Goal: Entertainment & Leisure: Browse casually

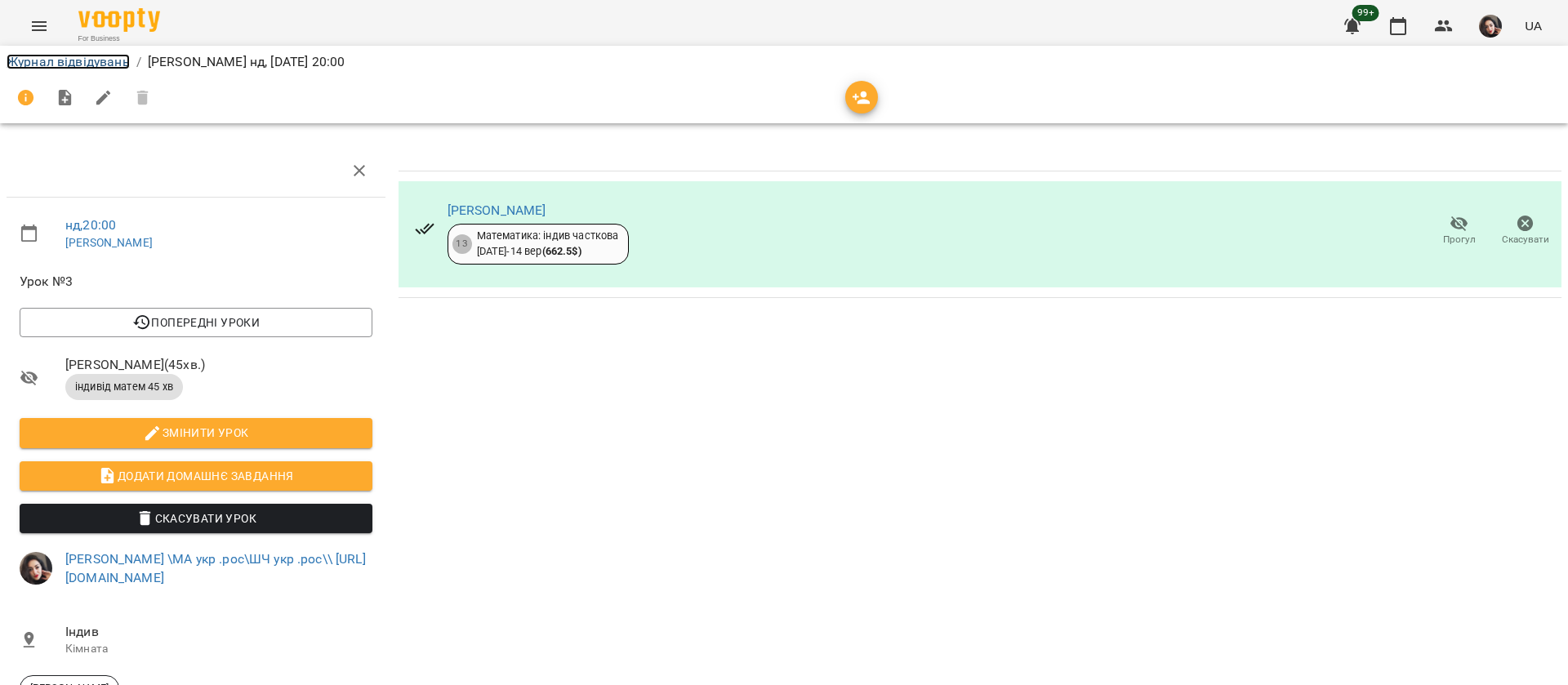
click at [17, 62] on link "Журнал відвідувань" at bounding box center [67, 62] width 123 height 16
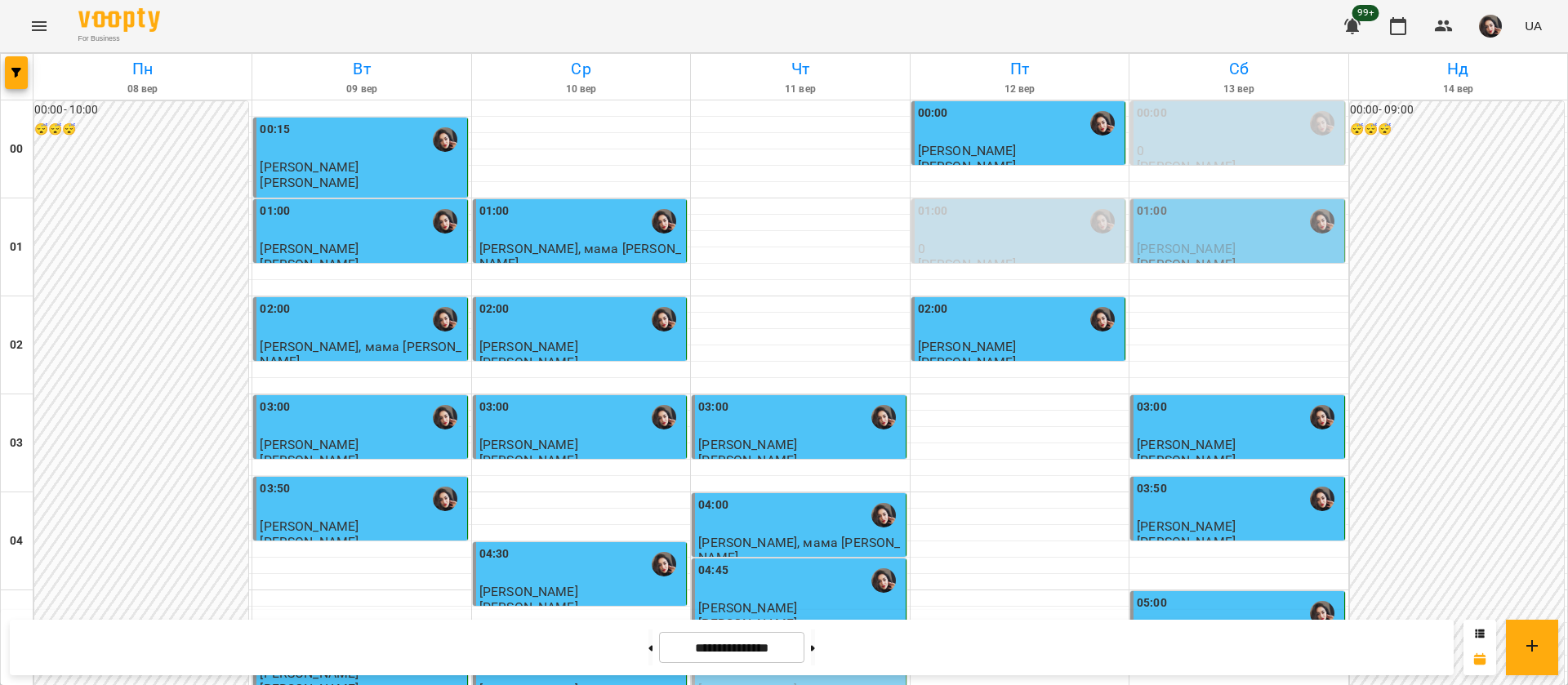
scroll to position [1839, 0]
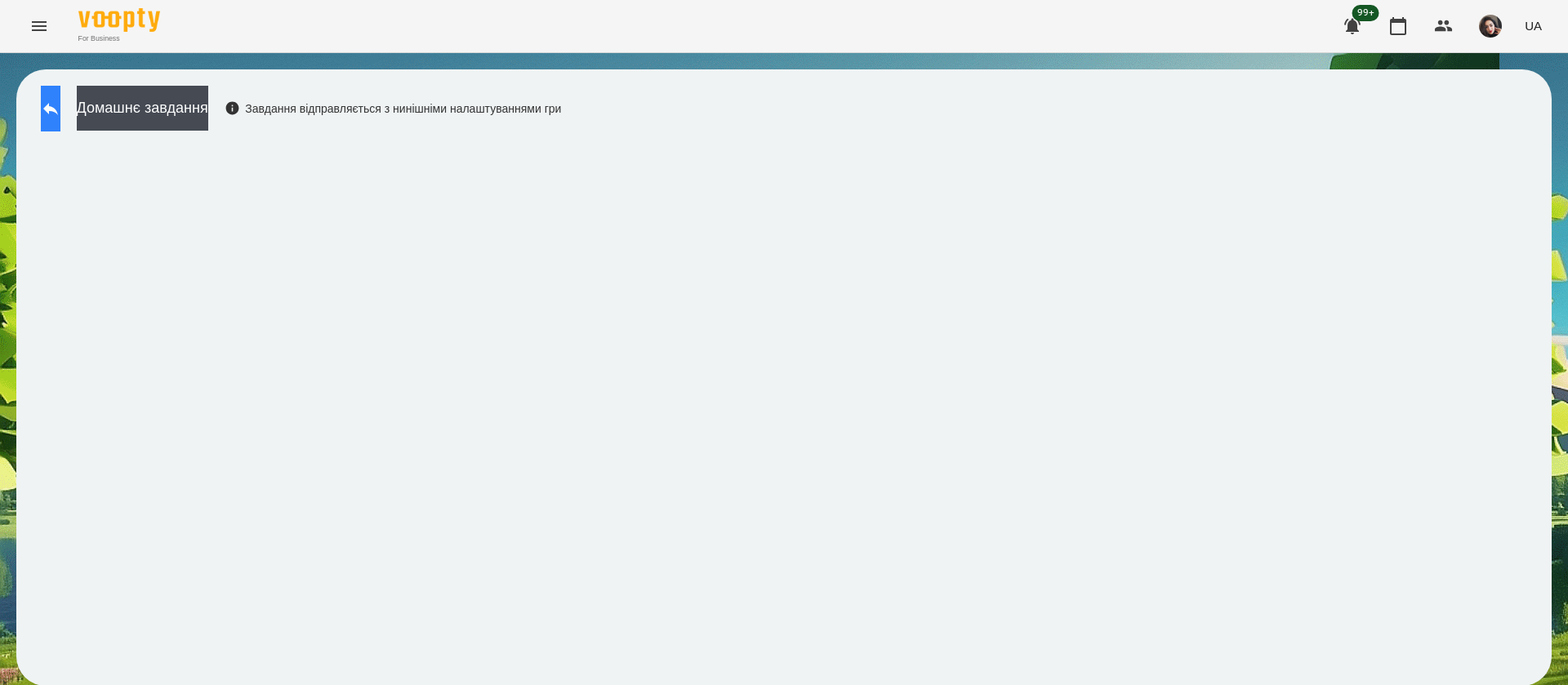
scroll to position [1, 0]
click at [60, 117] on icon at bounding box center [51, 108] width 19 height 19
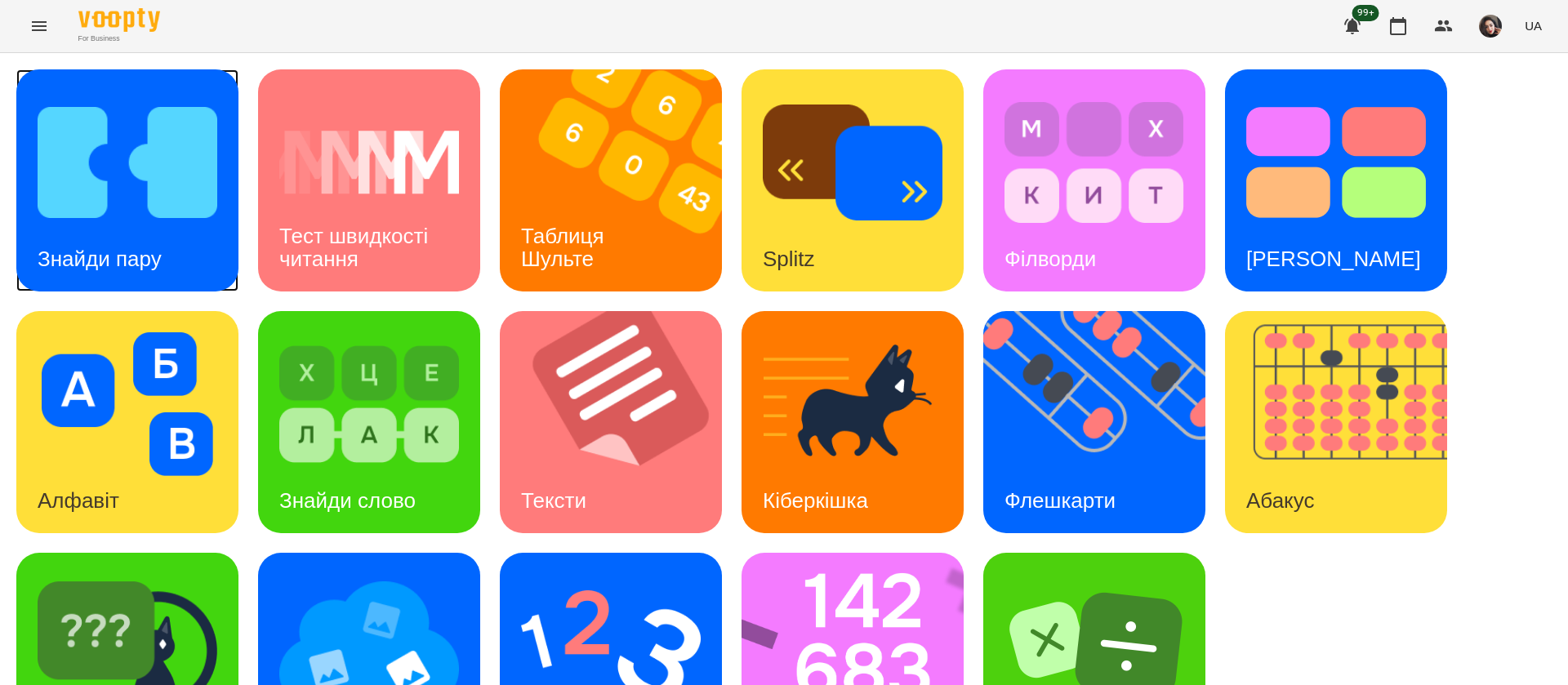
click at [194, 237] on div "Знайди пару" at bounding box center [127, 181] width 222 height 222
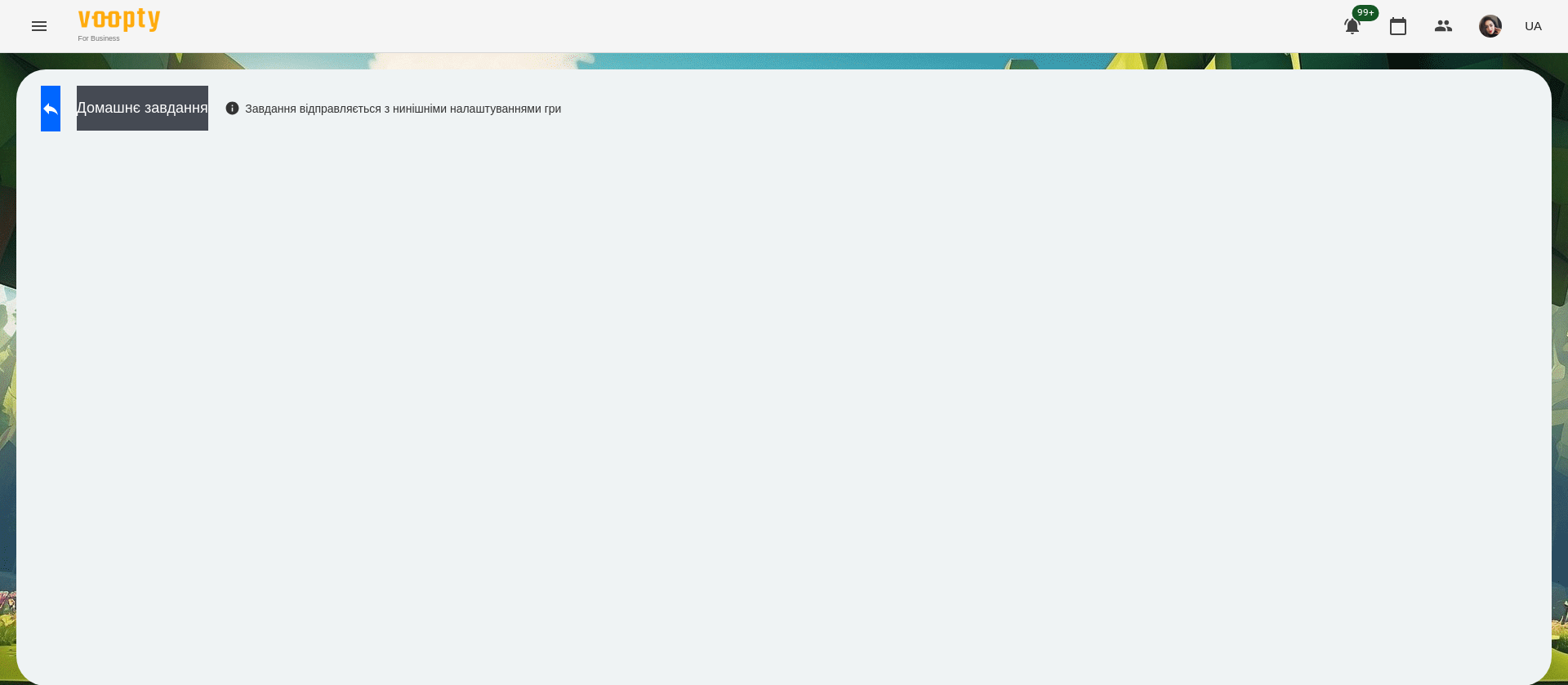
scroll to position [1, 0]
click at [1532, 23] on span "UA" at bounding box center [1533, 26] width 17 height 17
click at [1504, 136] on div "Русский" at bounding box center [1502, 122] width 83 height 30
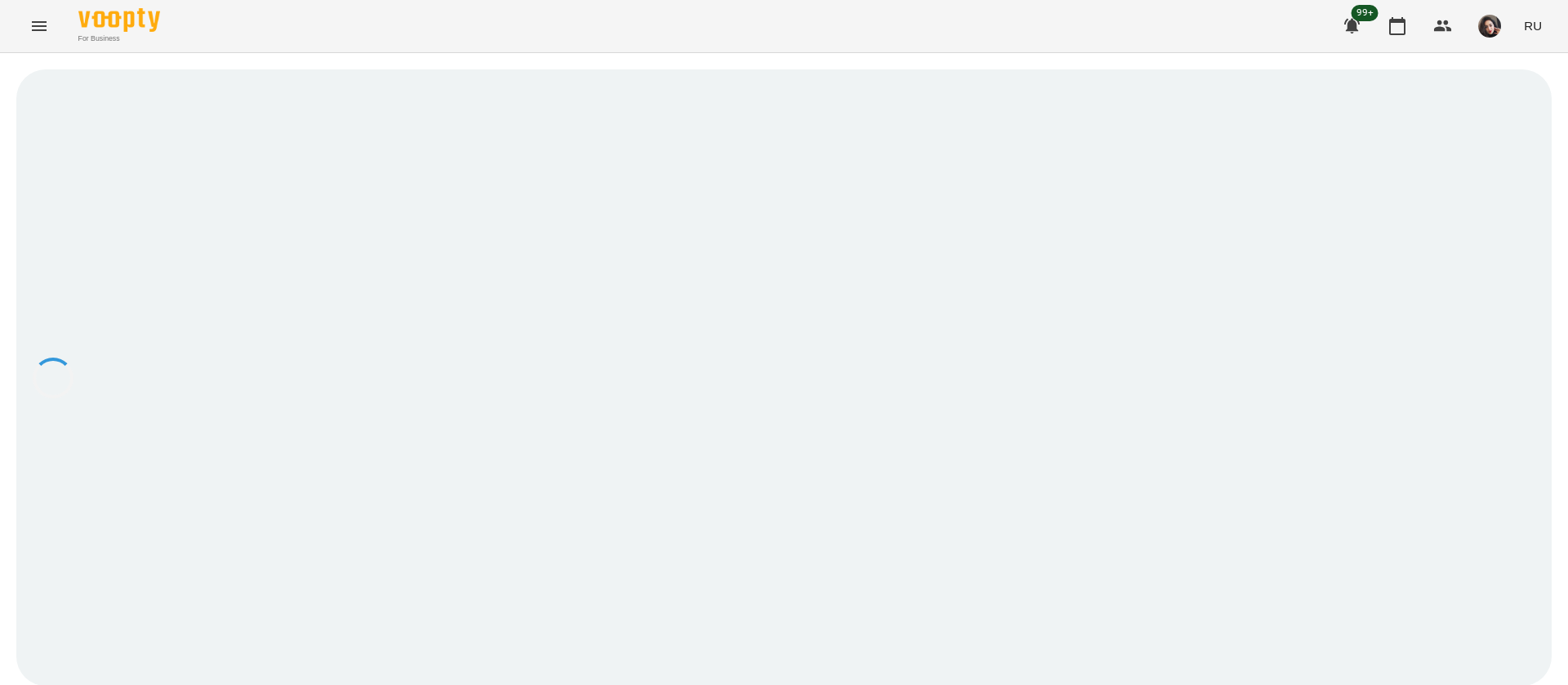
scroll to position [0, 0]
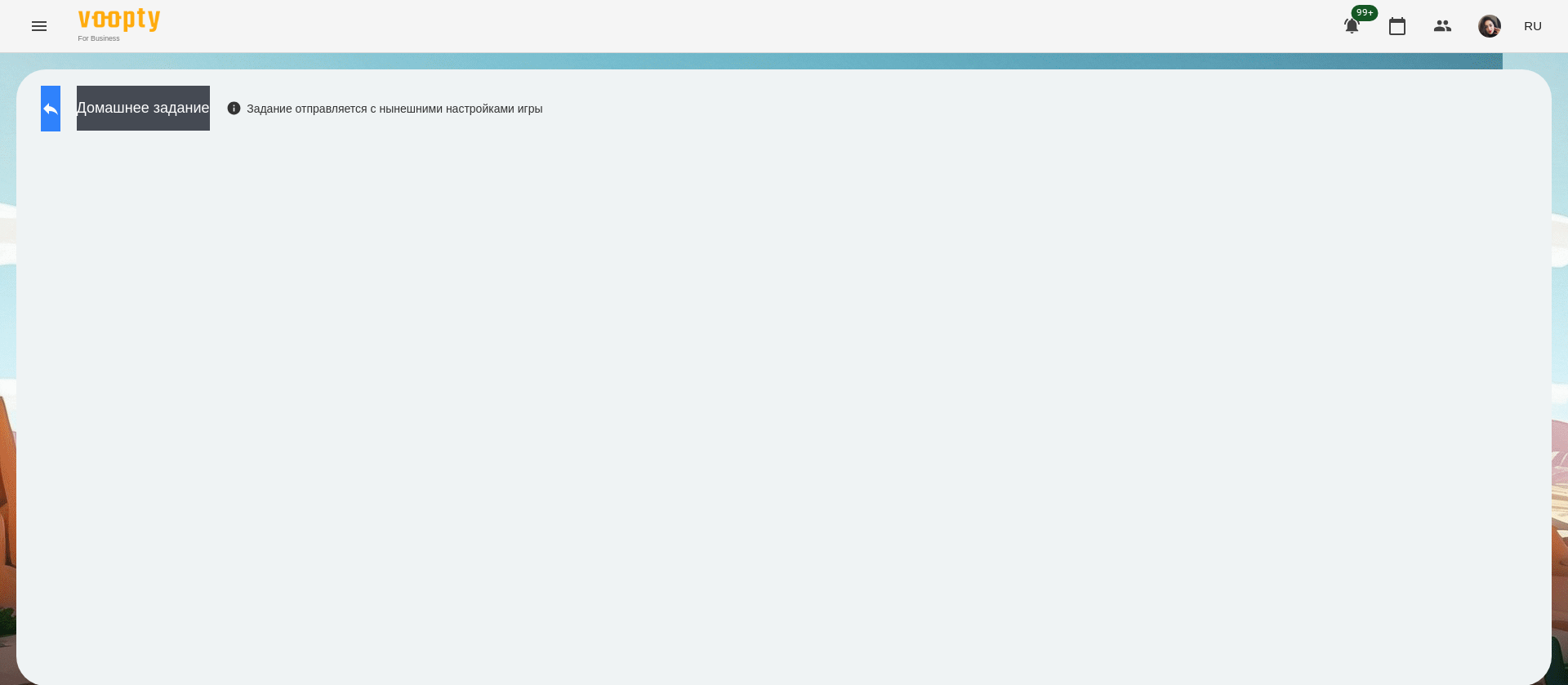
click at [58, 105] on icon at bounding box center [51, 108] width 19 height 19
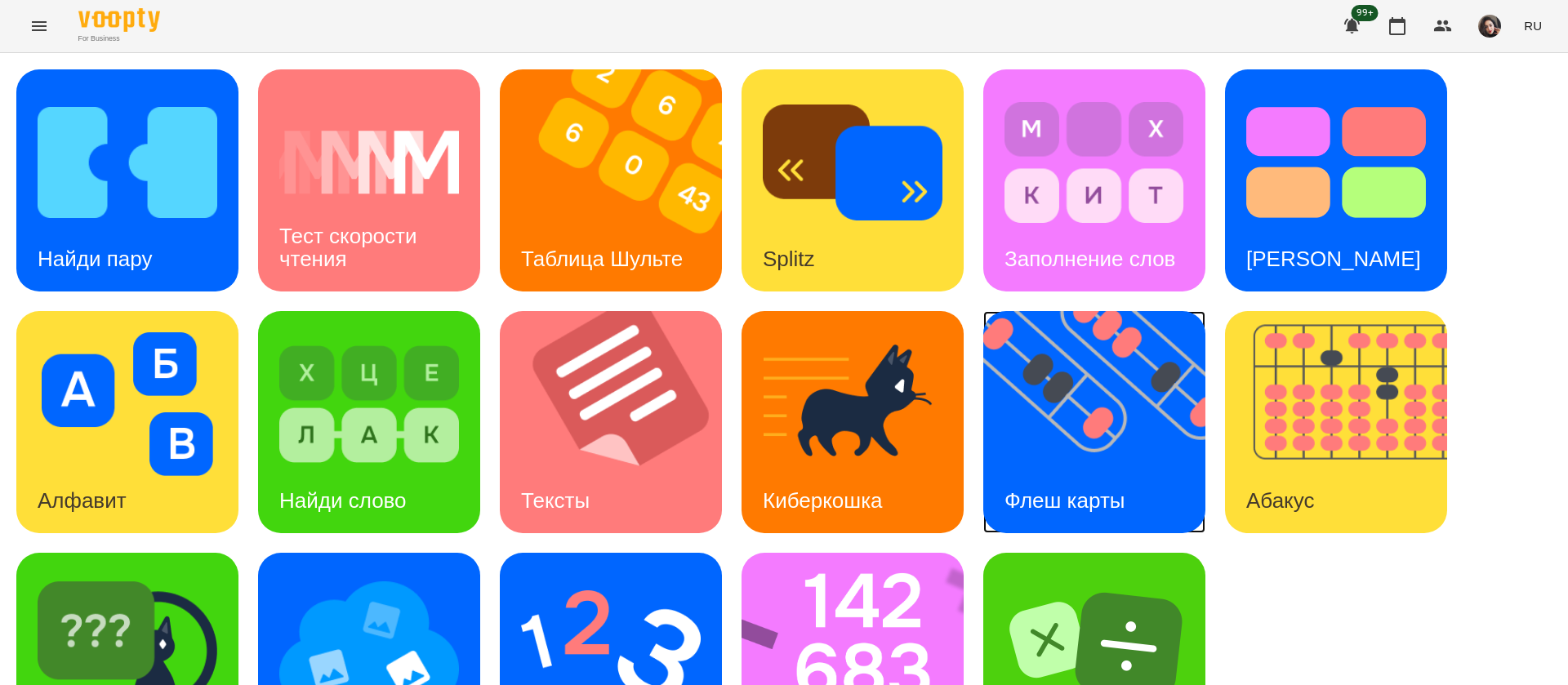
click at [1081, 457] on img at bounding box center [1104, 421] width 243 height 222
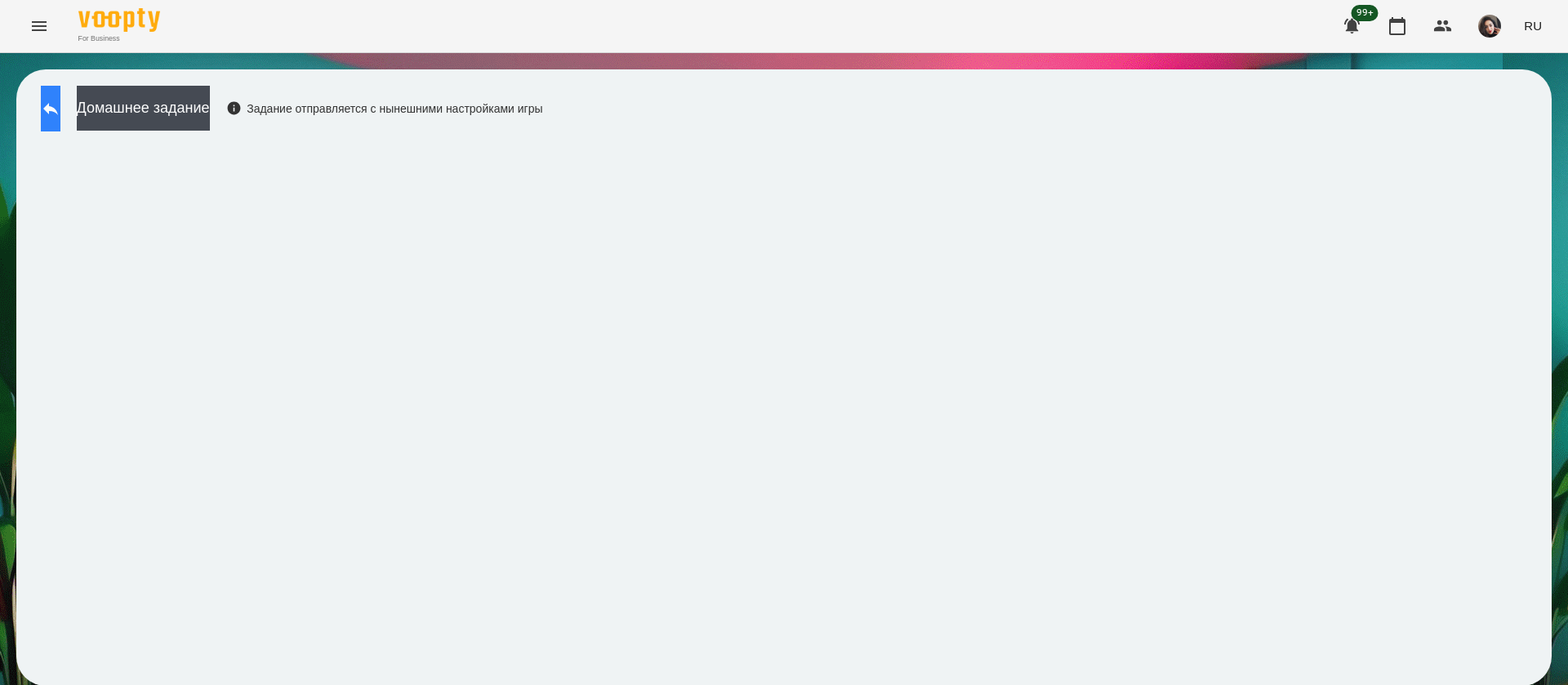
click at [60, 120] on button at bounding box center [51, 108] width 19 height 45
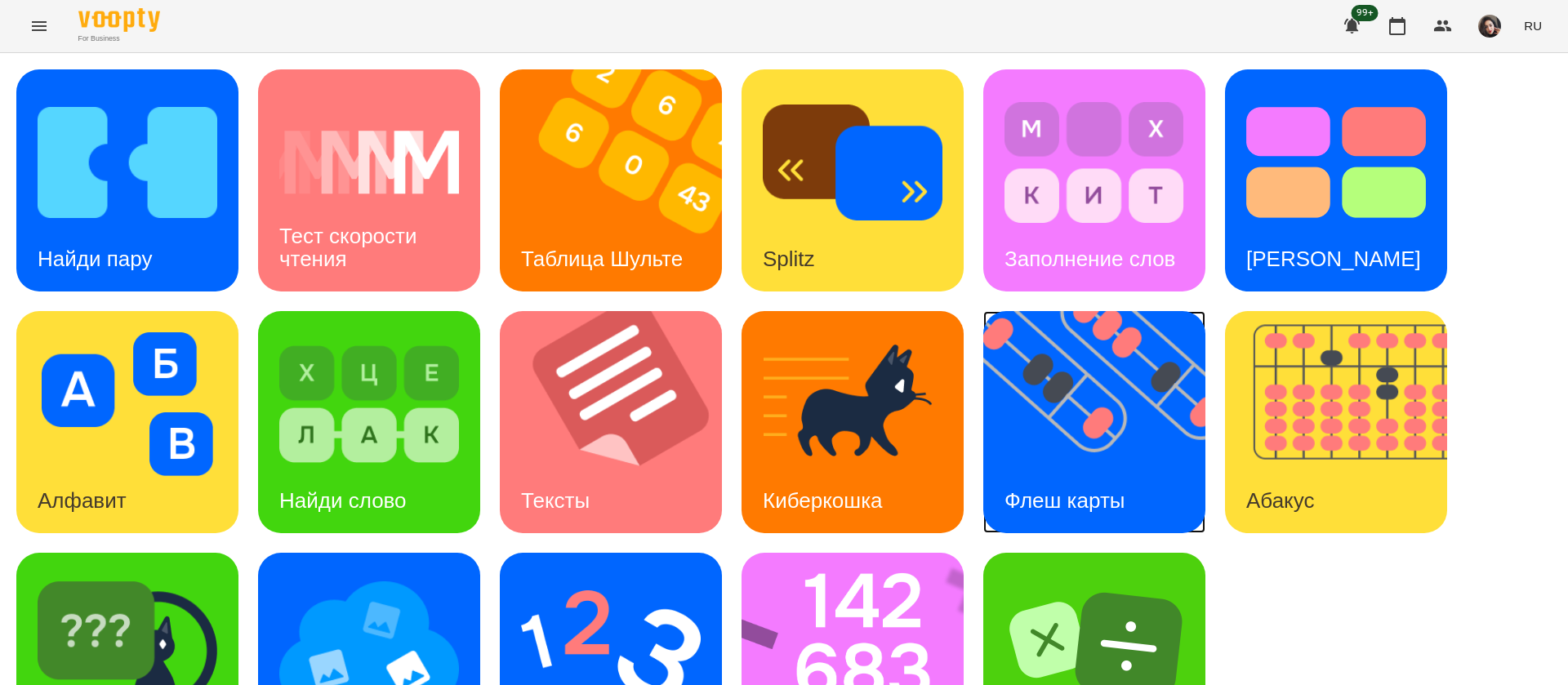
click at [1068, 415] on img at bounding box center [1104, 421] width 243 height 222
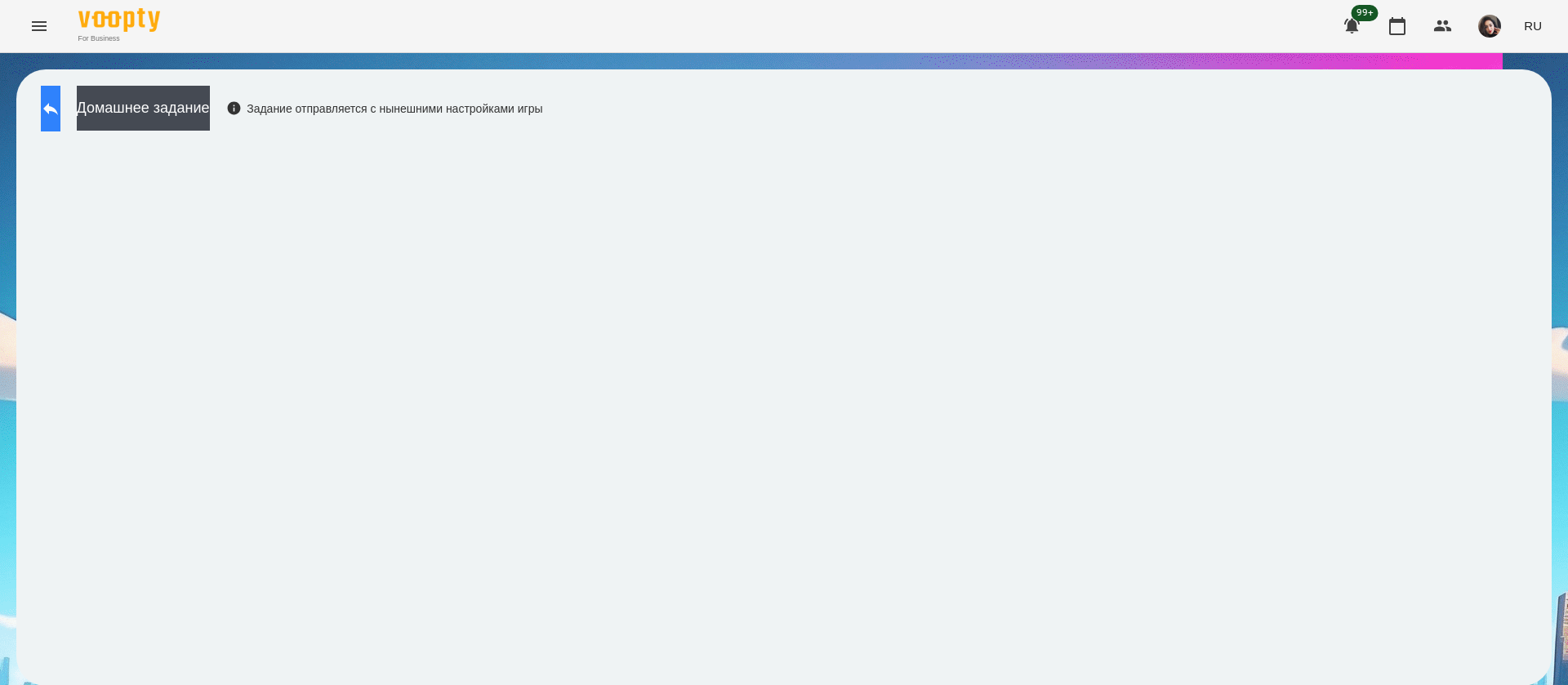
click at [60, 115] on icon at bounding box center [51, 108] width 19 height 19
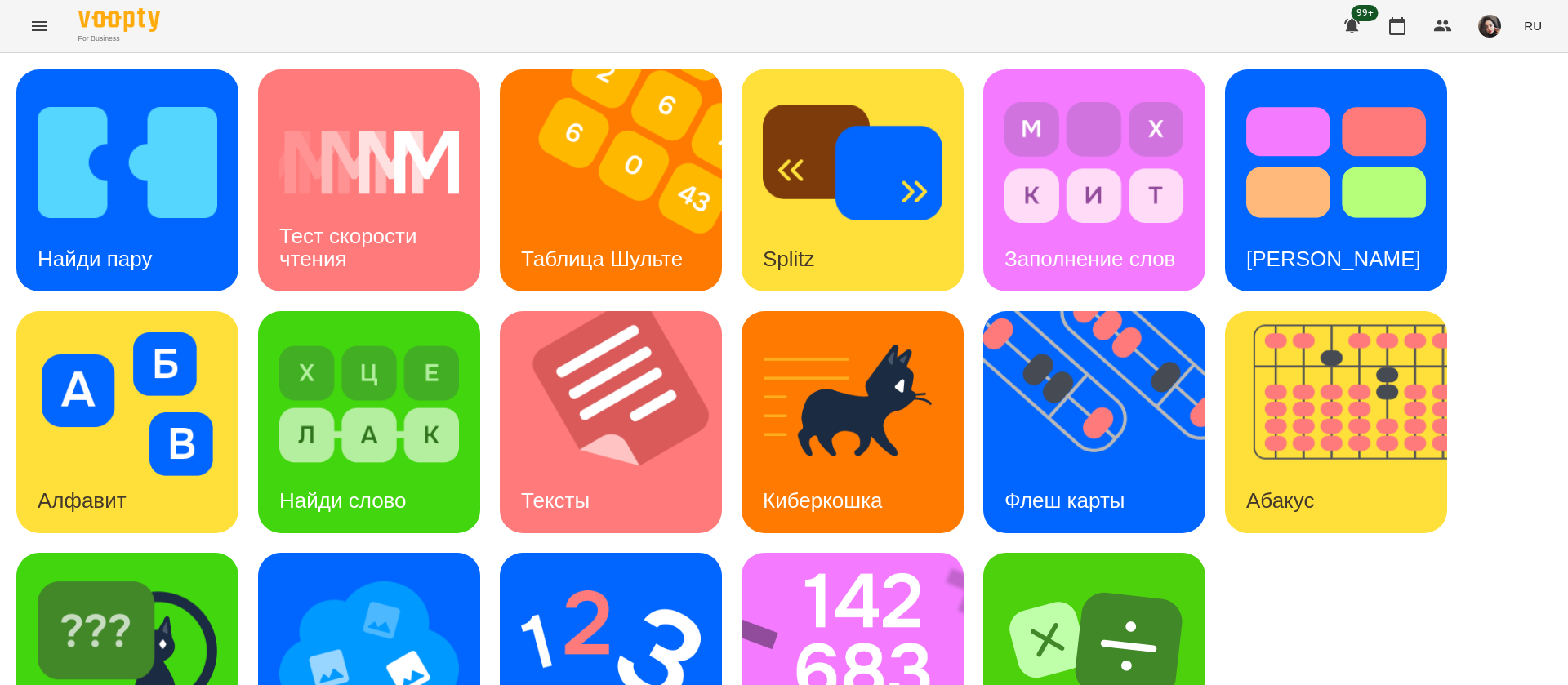
scroll to position [106, 0]
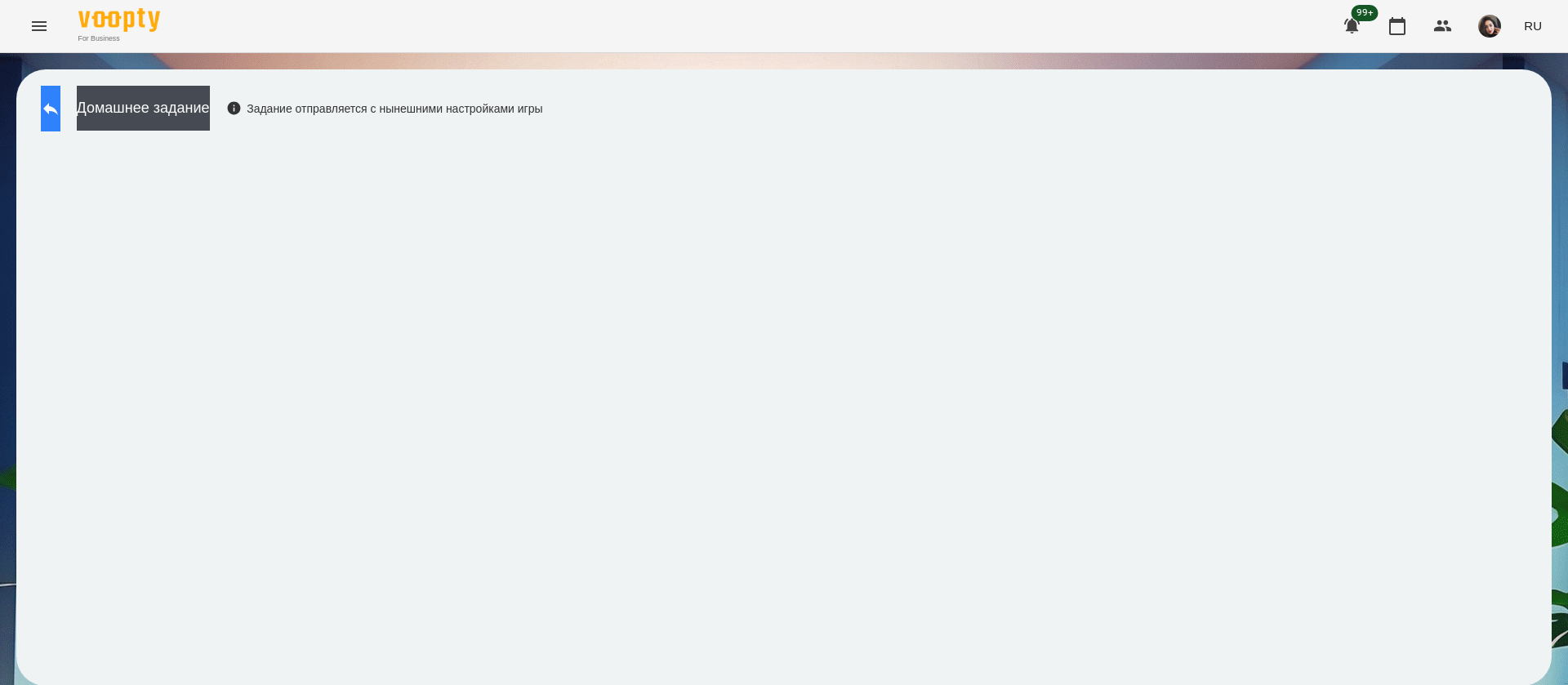
click at [60, 96] on button at bounding box center [51, 108] width 19 height 45
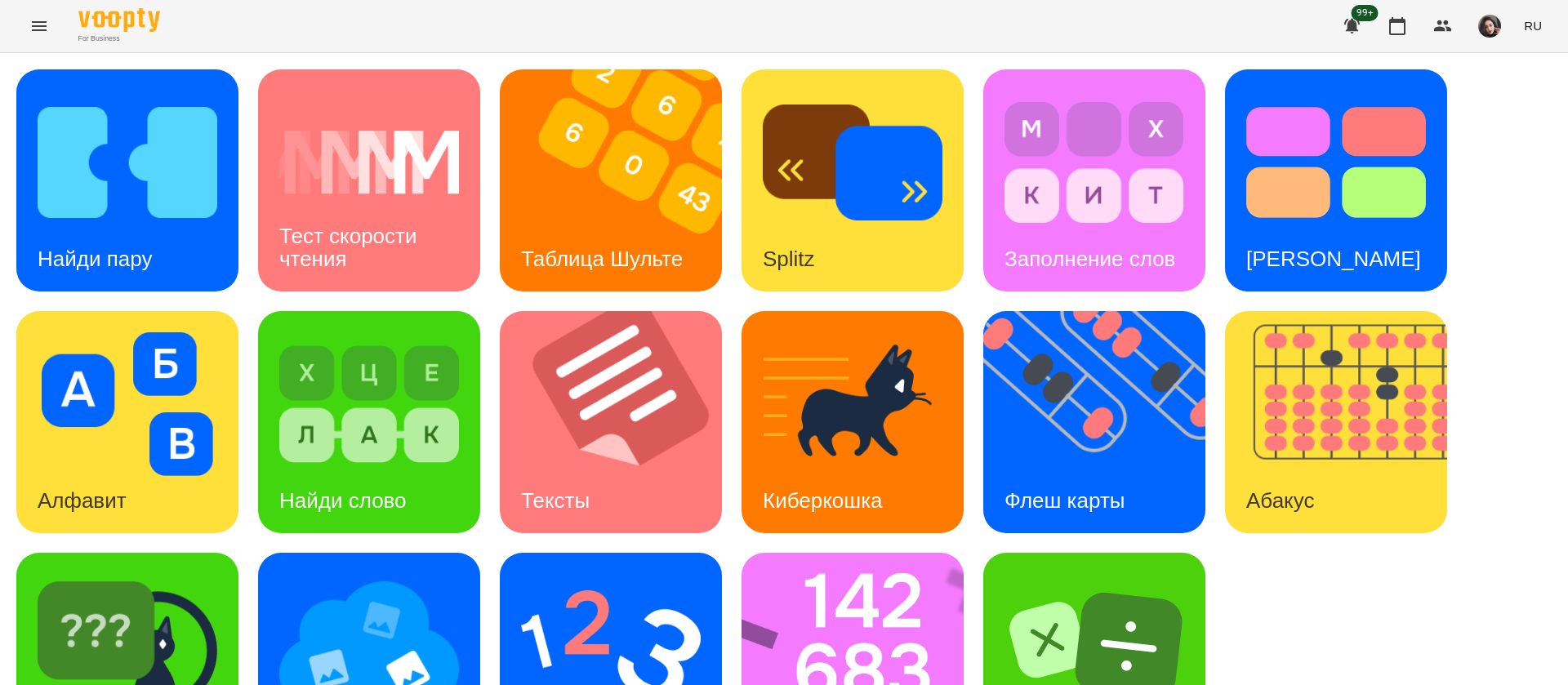
click at [1537, 26] on span "RU" at bounding box center [1532, 26] width 18 height 17
click at [1508, 91] on div "Українська" at bounding box center [1502, 92] width 83 height 30
click at [141, 213] on img at bounding box center [127, 162] width 180 height 144
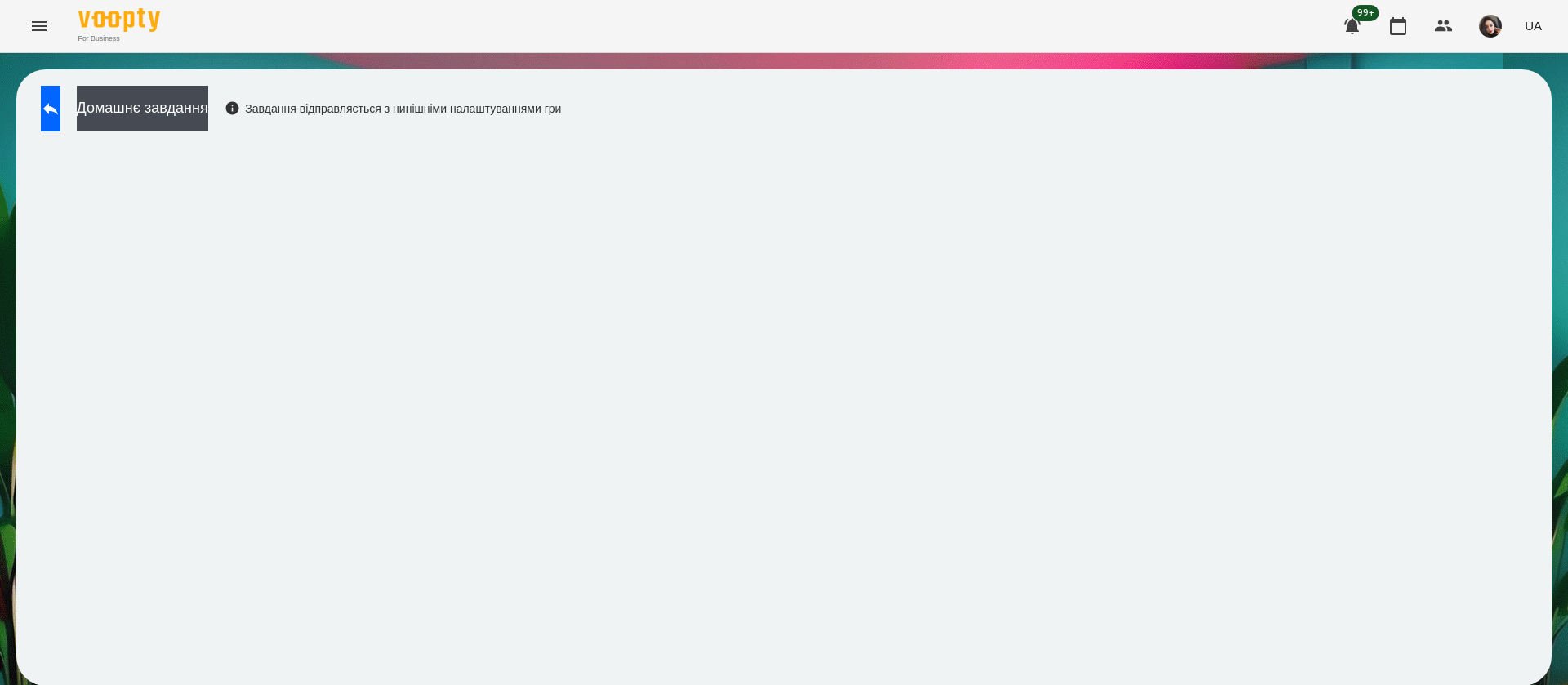
click at [719, 17] on div "For Business 99+ UA" at bounding box center [784, 26] width 1568 height 52
click at [59, 114] on icon at bounding box center [51, 108] width 19 height 19
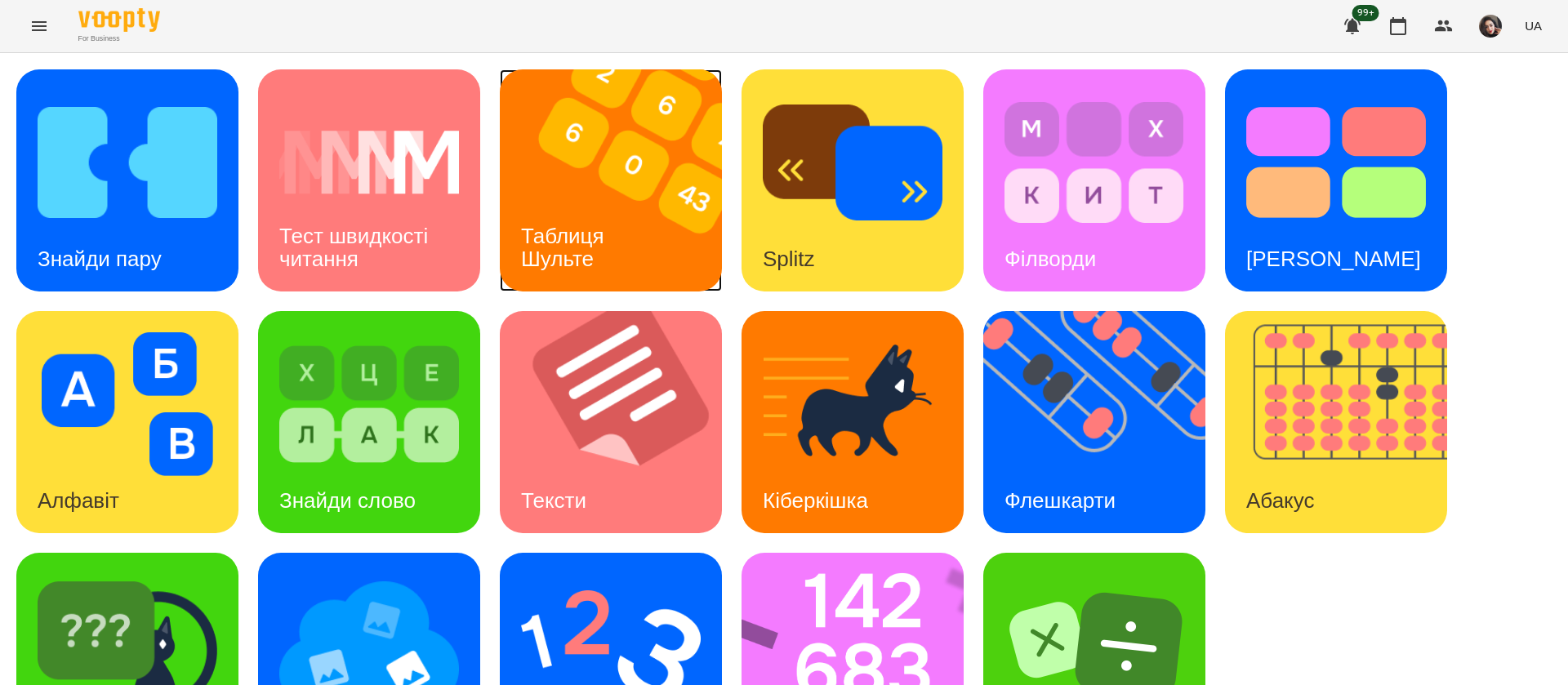
click at [644, 259] on img at bounding box center [621, 181] width 243 height 222
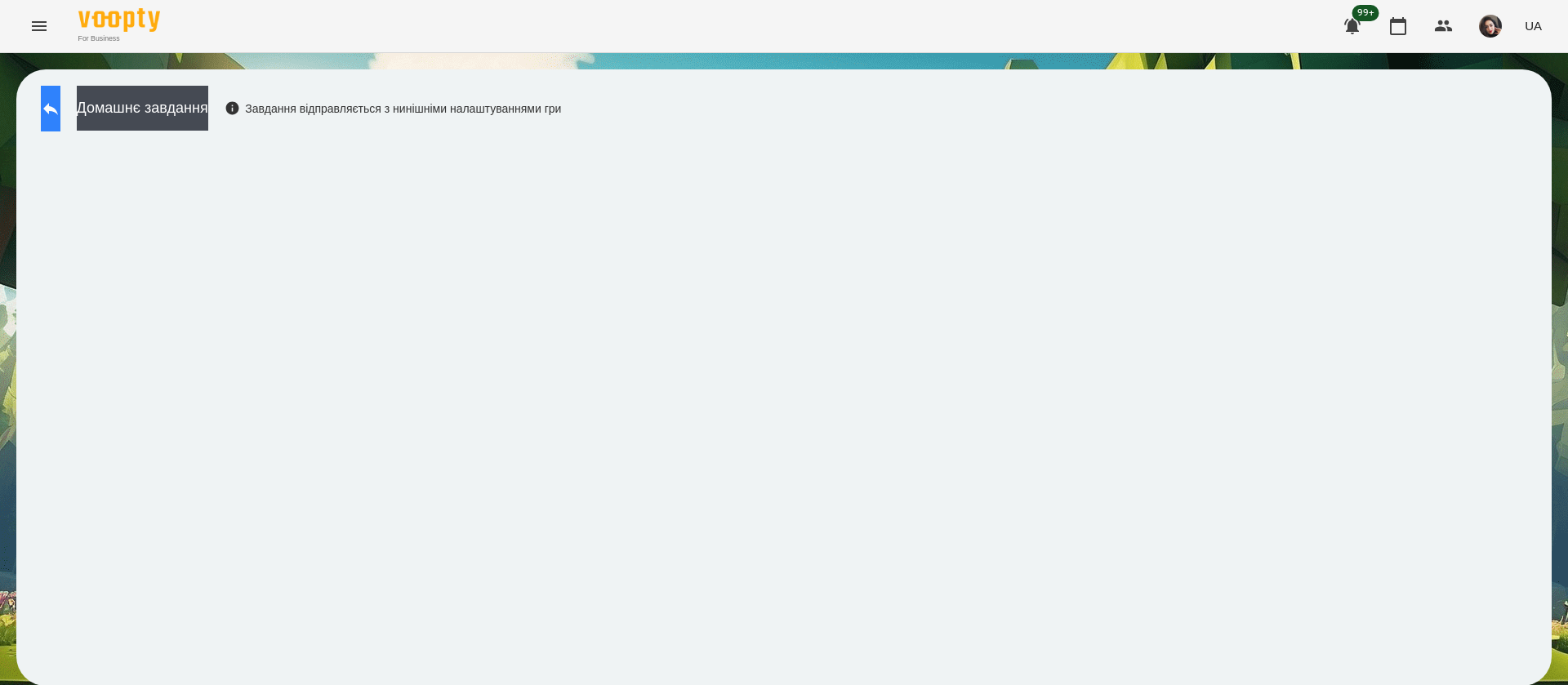
click at [53, 107] on button at bounding box center [51, 108] width 19 height 45
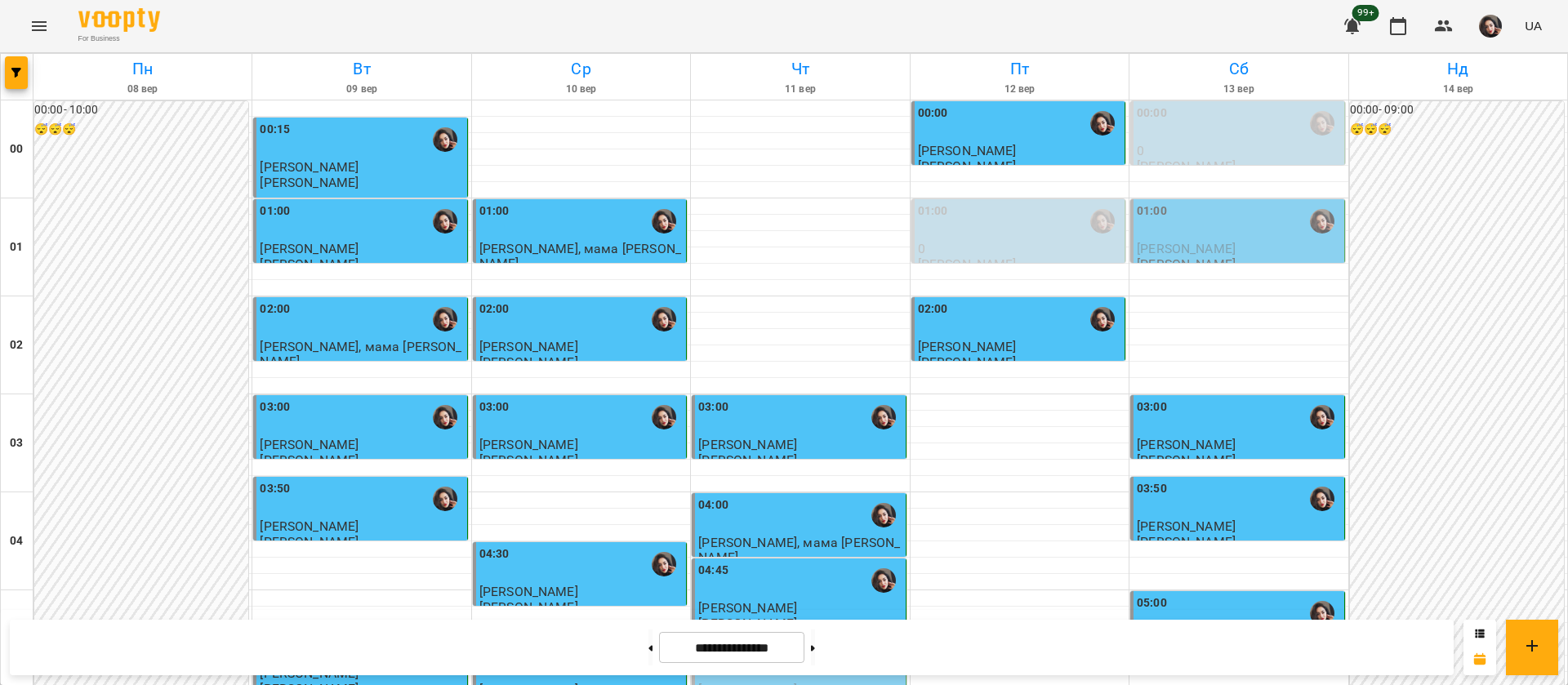
scroll to position [1839, 0]
click at [815, 654] on button at bounding box center [813, 647] width 4 height 36
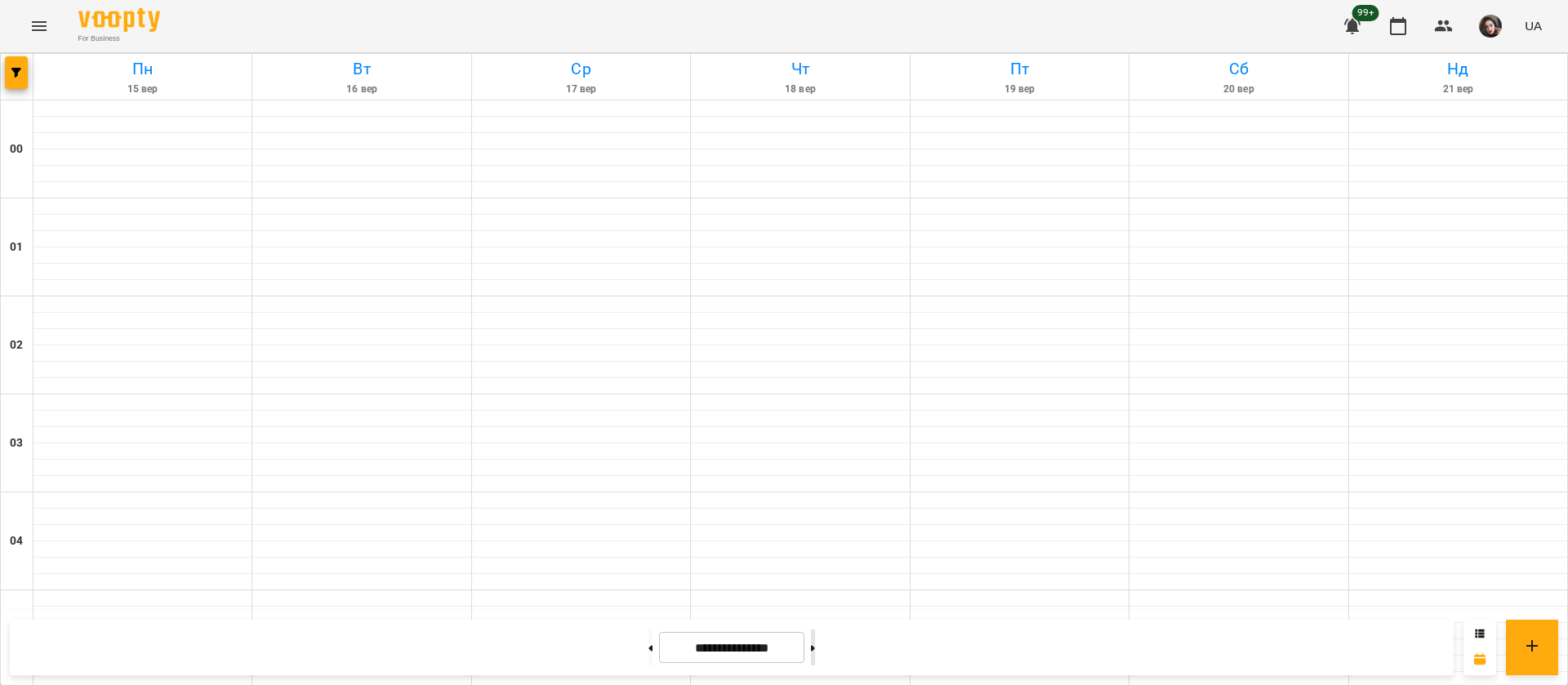
type input "**********"
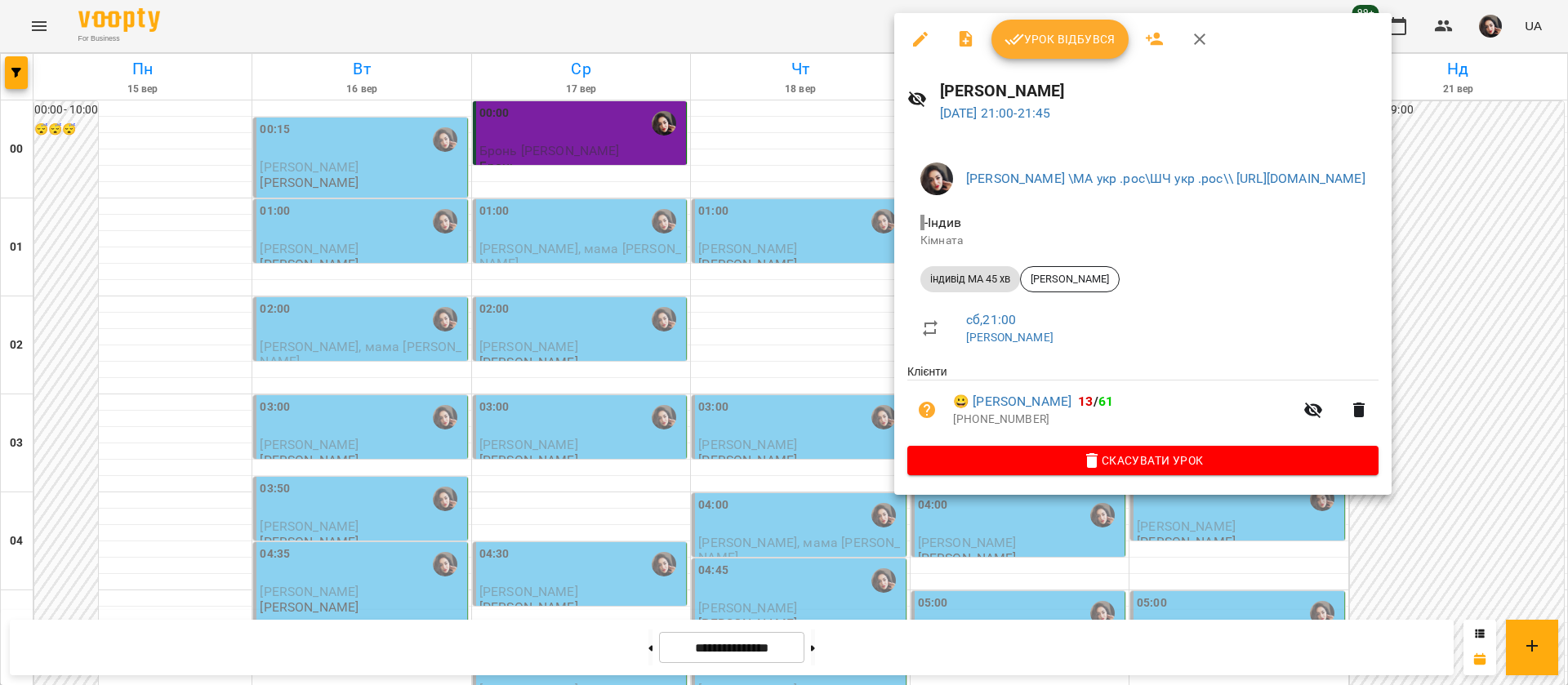
click at [803, 28] on div at bounding box center [784, 342] width 1568 height 685
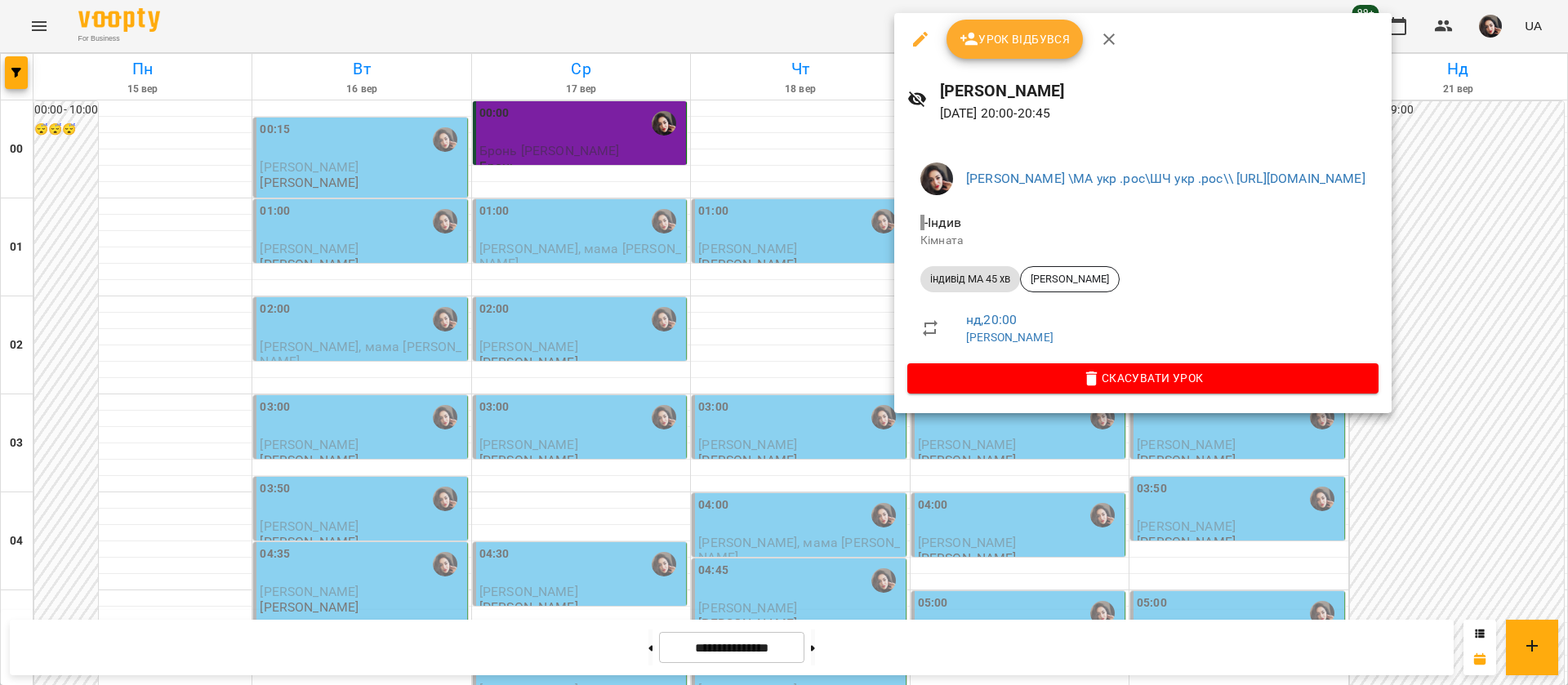
click at [684, 31] on div at bounding box center [784, 342] width 1568 height 685
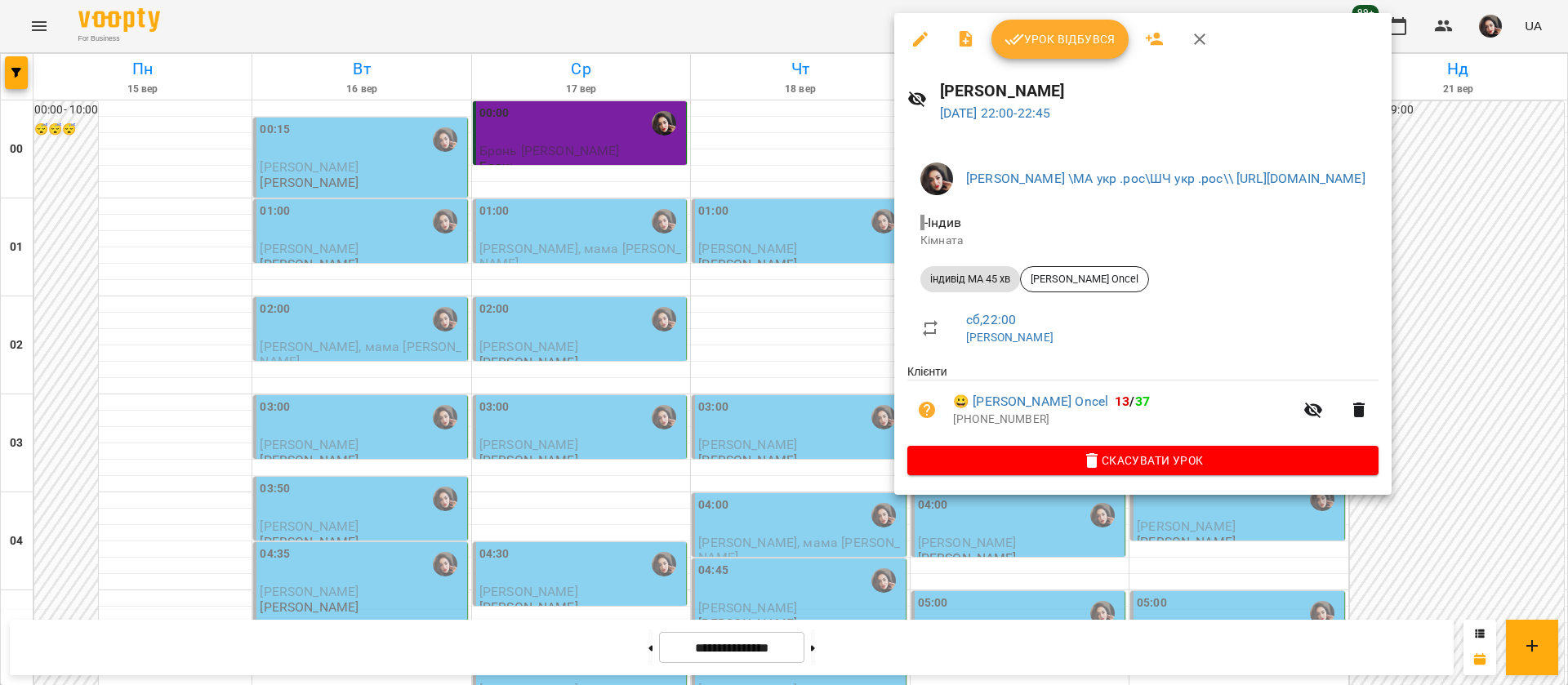
click at [787, 18] on div at bounding box center [784, 342] width 1568 height 685
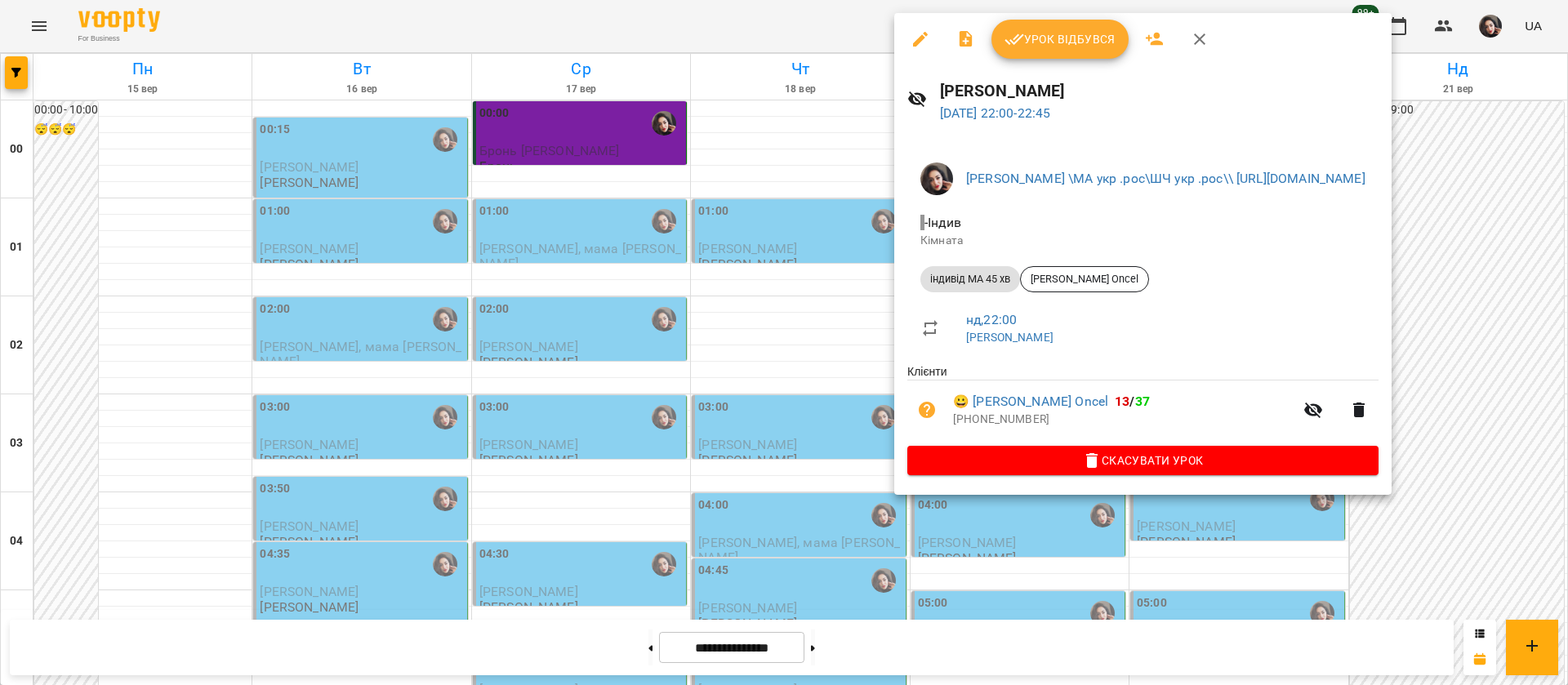
click at [485, 17] on div at bounding box center [784, 342] width 1568 height 685
